Goal: Task Accomplishment & Management: Manage account settings

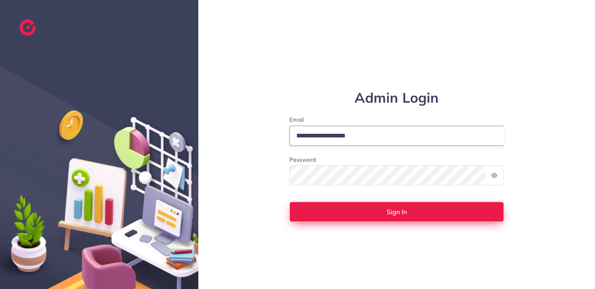
type input "**********"
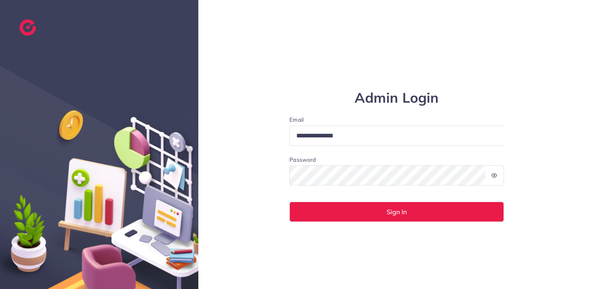
click at [497, 177] on div at bounding box center [494, 175] width 19 height 20
click at [491, 176] on icon at bounding box center [493, 176] width 5 height 4
click at [504, 126] on div at bounding box center [504, 126] width 0 height 0
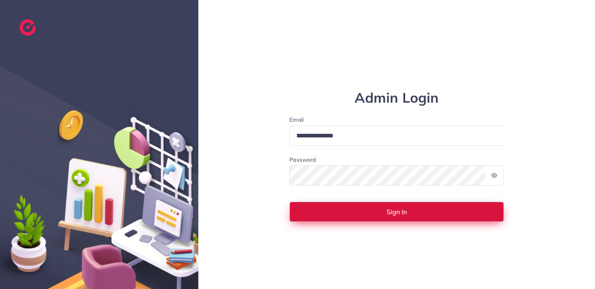
click at [411, 211] on button "Sign In" at bounding box center [396, 212] width 214 height 20
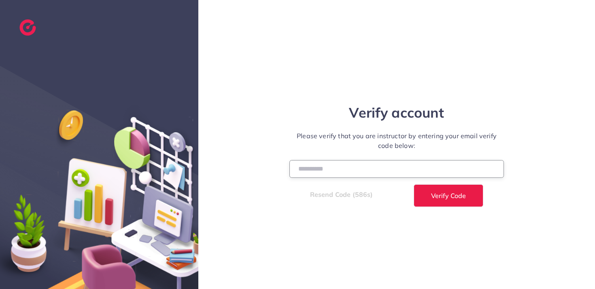
click at [408, 169] on input "number" at bounding box center [396, 168] width 214 height 17
paste input "******"
type input "******"
click at [441, 195] on span "Verify Code" at bounding box center [448, 196] width 35 height 6
select select "*"
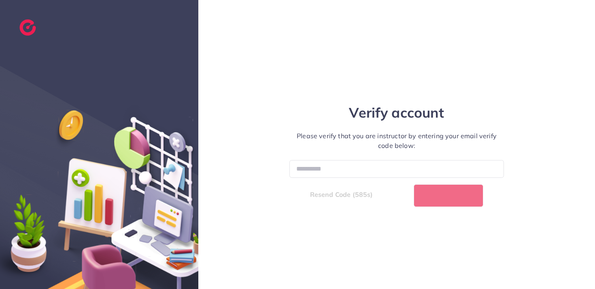
select select "****"
select select "*"
select select "****"
select select "*"
select select "****"
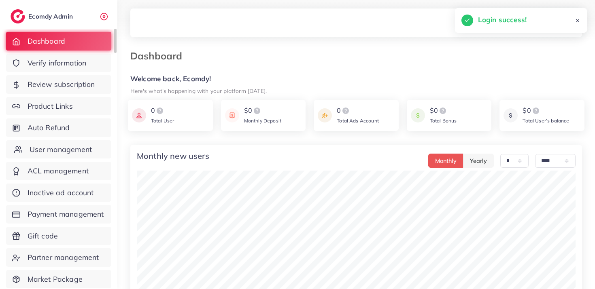
click at [71, 152] on span "User management" at bounding box center [61, 149] width 62 height 11
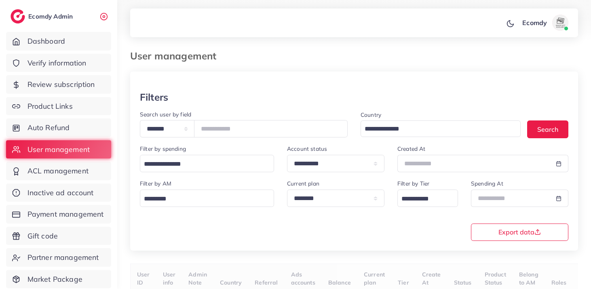
scroll to position [60, 0]
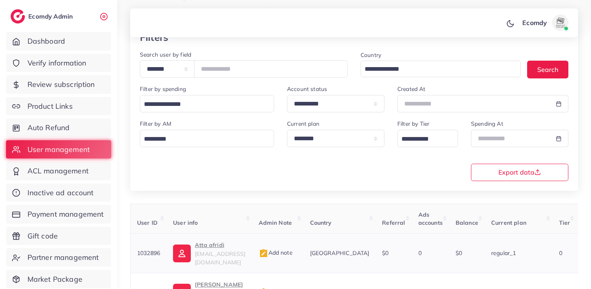
click at [152, 250] on span "1032896" at bounding box center [148, 253] width 23 height 7
click at [72, 214] on span "Payment management" at bounding box center [68, 214] width 76 height 11
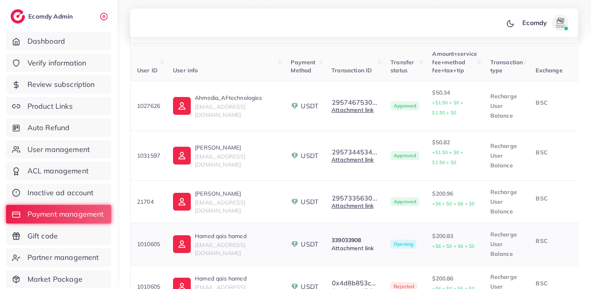
click at [362, 248] on link "Attachment link" at bounding box center [353, 248] width 42 height 7
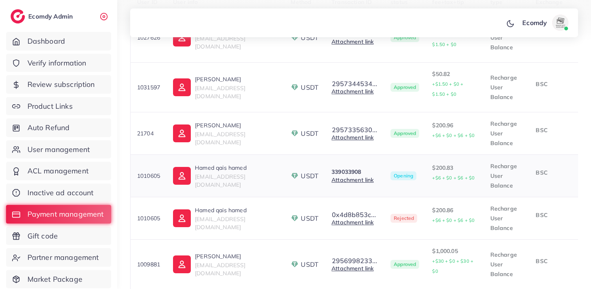
scroll to position [0, 118]
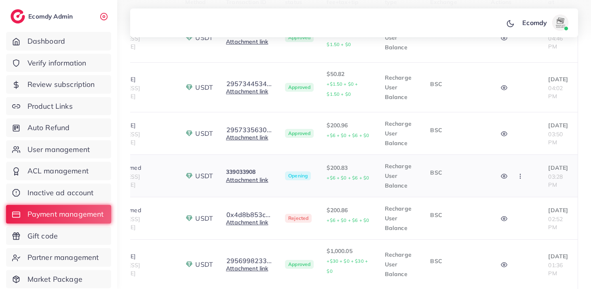
click at [491, 178] on button "button" at bounding box center [505, 176] width 28 height 18
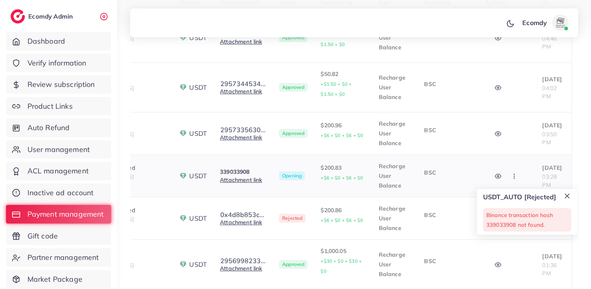
click at [492, 177] on button "button" at bounding box center [499, 176] width 28 height 18
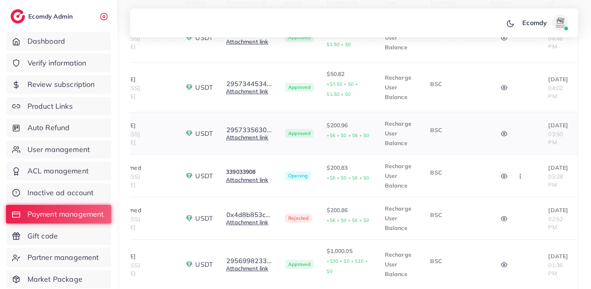
click at [501, 134] on icon "button" at bounding box center [504, 134] width 6 height 6
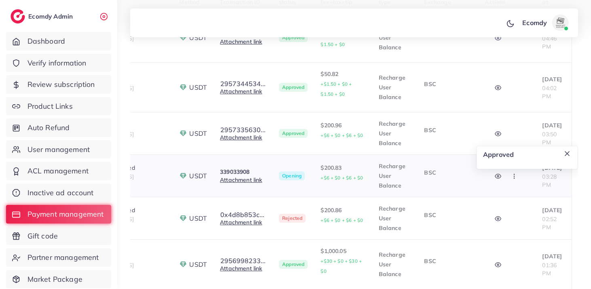
click at [495, 180] on icon "button" at bounding box center [498, 176] width 6 height 6
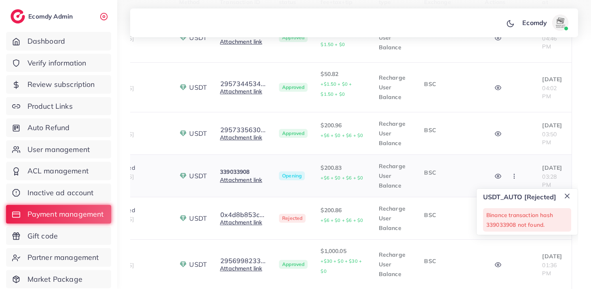
click at [512, 178] on icon "button" at bounding box center [514, 176] width 6 height 6
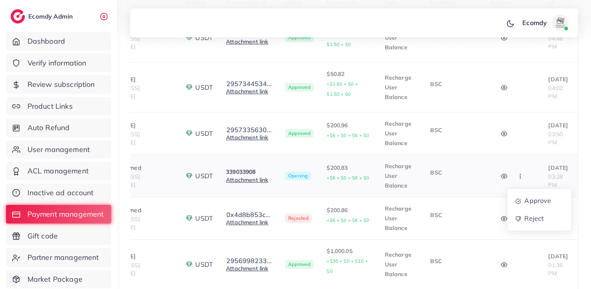
click at [517, 178] on icon "button" at bounding box center [520, 176] width 6 height 6
click at [501, 177] on icon "button" at bounding box center [504, 176] width 6 height 6
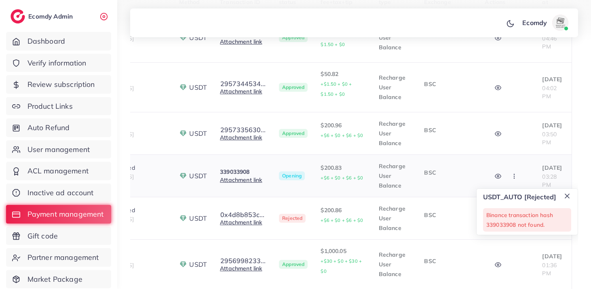
click at [427, 175] on p "BSC" at bounding box center [448, 173] width 48 height 10
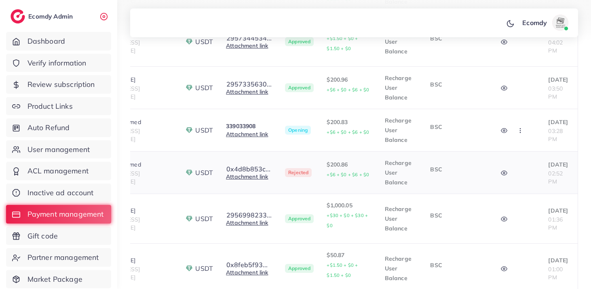
click at [501, 174] on button "button" at bounding box center [505, 173] width 28 height 18
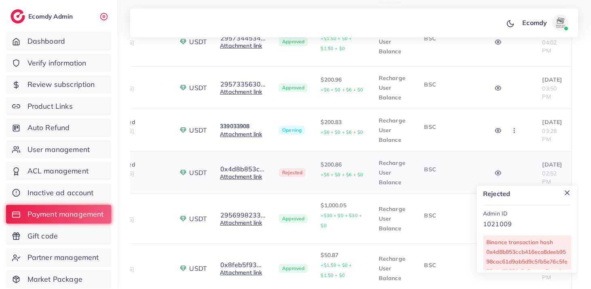
click at [501, 174] on button "button" at bounding box center [499, 173] width 28 height 18
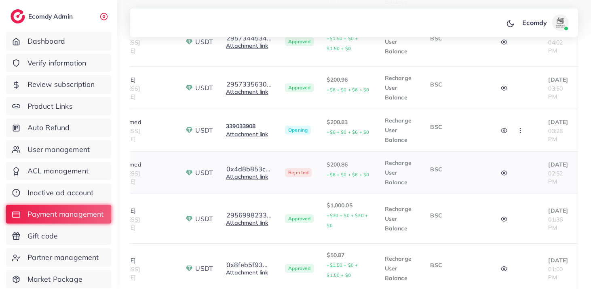
scroll to position [0, 0]
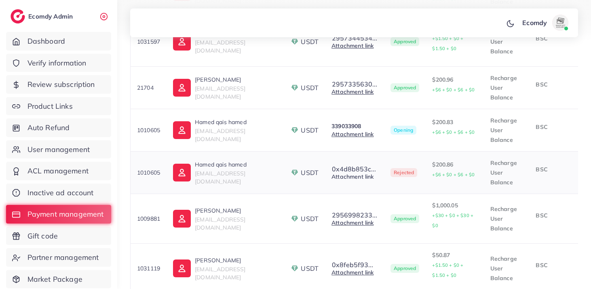
click at [365, 179] on link "Attachment link" at bounding box center [353, 176] width 42 height 7
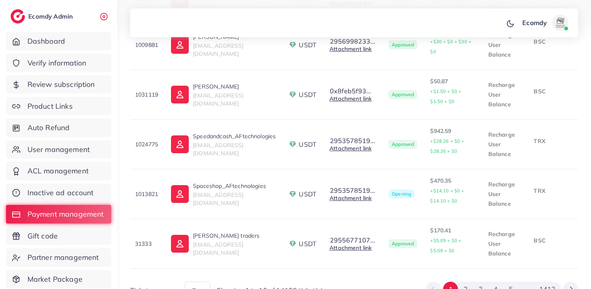
scroll to position [434, 0]
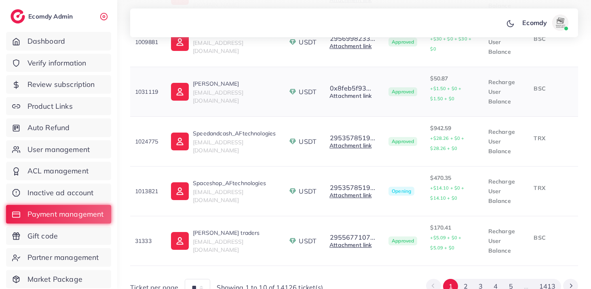
click at [370, 95] on link "Attachment link" at bounding box center [351, 95] width 42 height 7
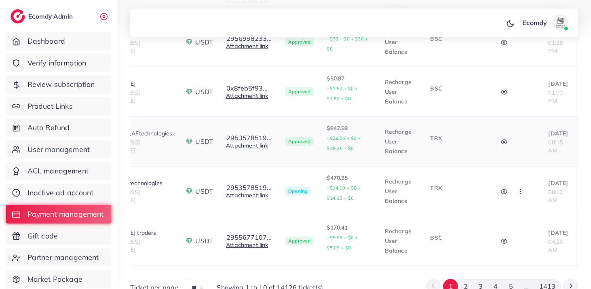
click at [502, 140] on icon "button" at bounding box center [505, 142] width 6 height 4
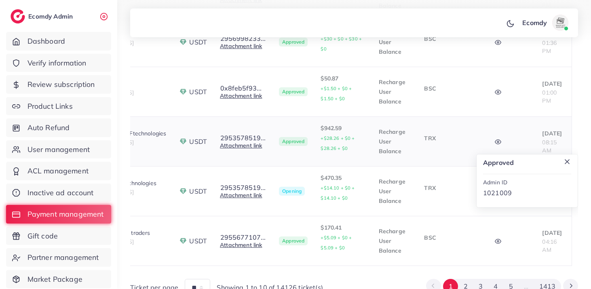
click at [495, 140] on icon "button" at bounding box center [498, 142] width 6 height 4
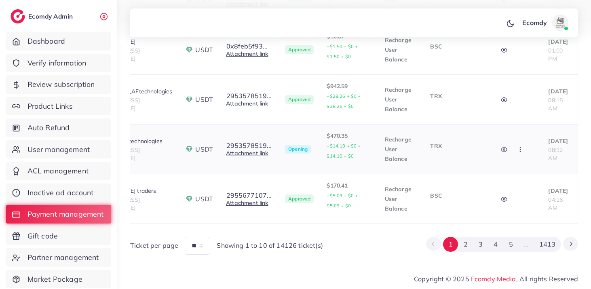
click at [499, 148] on button "button" at bounding box center [505, 149] width 28 height 18
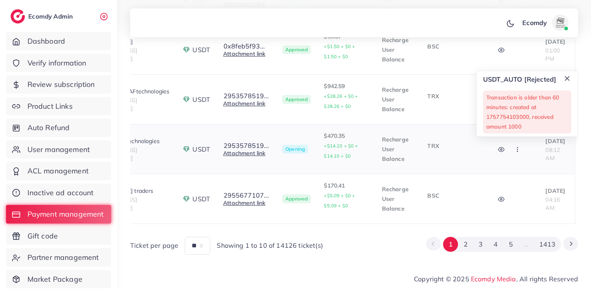
click at [499, 148] on button "button" at bounding box center [502, 149] width 28 height 18
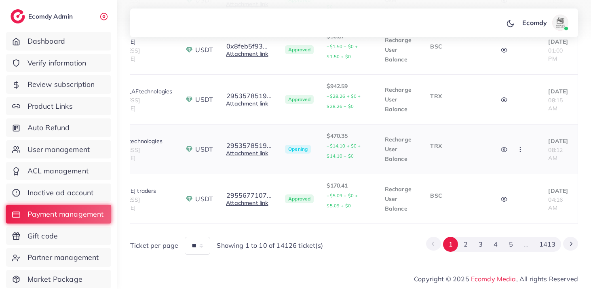
click at [469, 157] on td "TRX" at bounding box center [454, 150] width 61 height 50
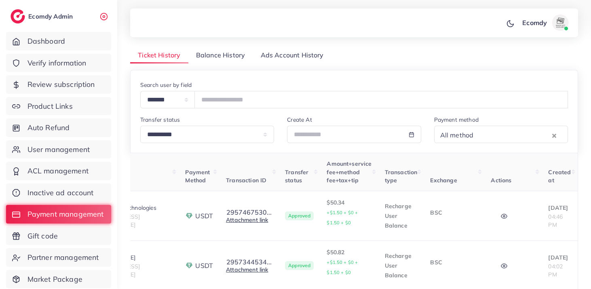
scroll to position [0, 0]
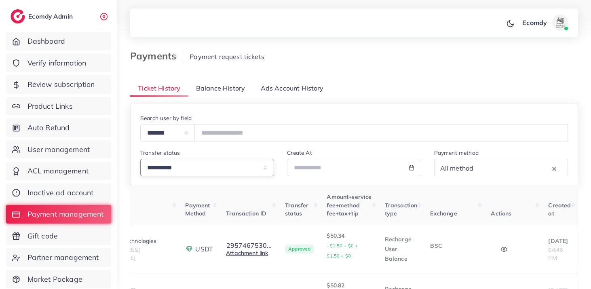
click at [238, 169] on select "**********" at bounding box center [207, 167] width 134 height 17
select select "*******"
click at [140, 159] on select "**********" at bounding box center [207, 167] width 134 height 17
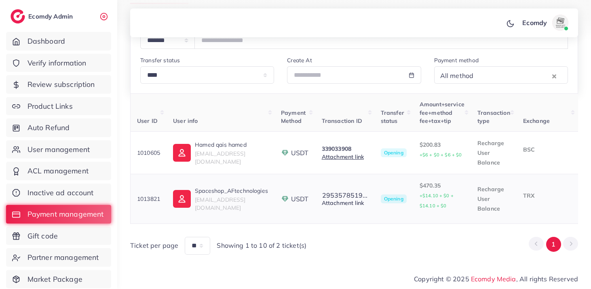
click at [360, 199] on link "Attachment link" at bounding box center [343, 202] width 42 height 7
click at [434, 197] on p "$470.35 +$14.10 + $0 + $14.10 + $0" at bounding box center [442, 196] width 45 height 30
click at [436, 181] on p "$470.35 +$14.10 + $0 + $14.10 + $0" at bounding box center [442, 196] width 45 height 30
click at [436, 199] on p "$470.35 +$14.10 + $0 + $14.10 + $0" at bounding box center [442, 196] width 45 height 30
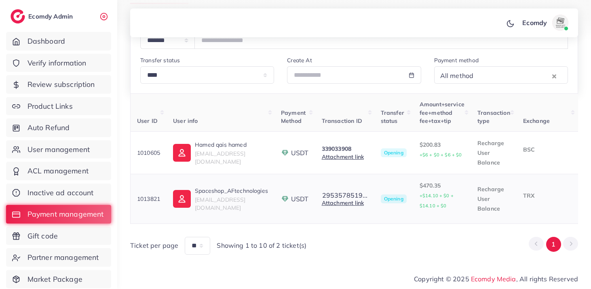
scroll to position [0, 106]
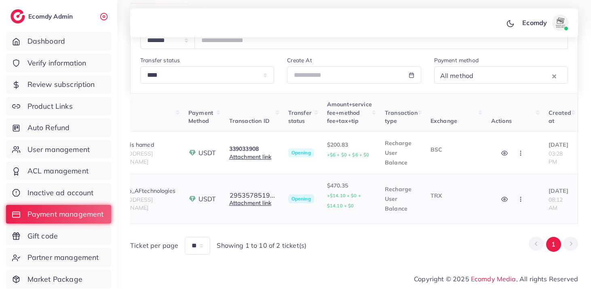
click at [502, 198] on icon "button" at bounding box center [505, 199] width 6 height 6
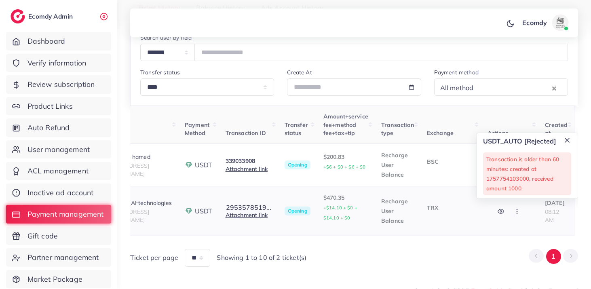
scroll to position [79, 0]
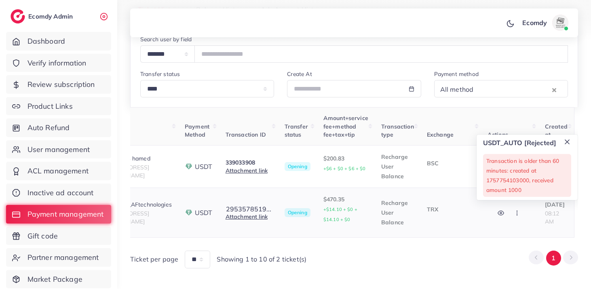
click at [470, 216] on td "TRX" at bounding box center [451, 213] width 61 height 50
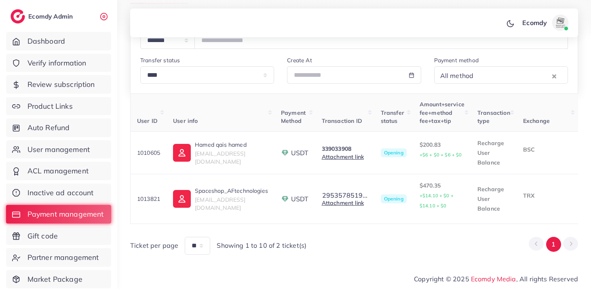
scroll to position [0, 0]
